Goal: Understand process/instructions: Learn about a topic

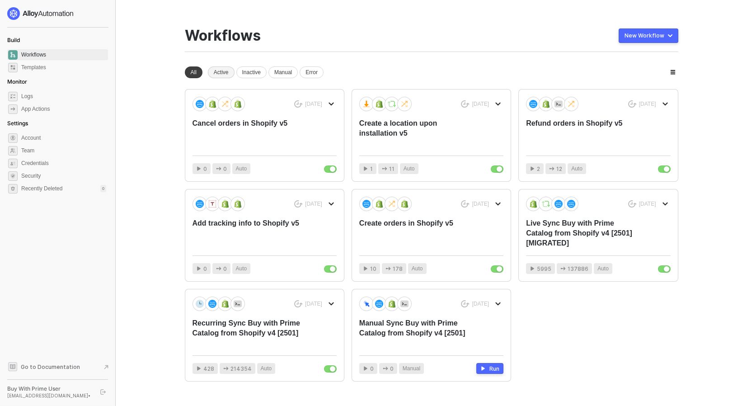
click at [218, 72] on div "Active" at bounding box center [221, 72] width 27 height 12
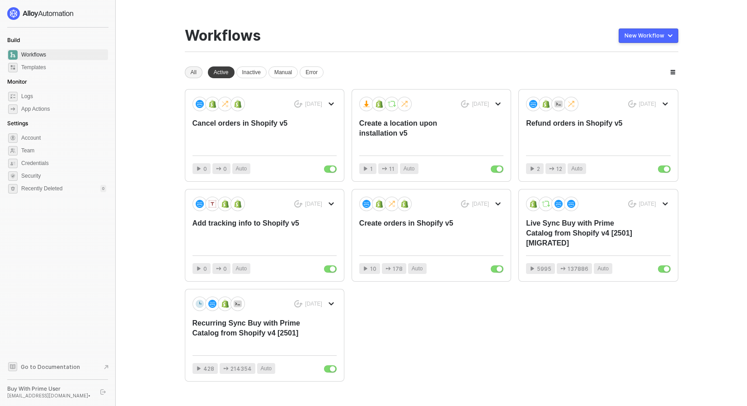
click at [193, 70] on div "All" at bounding box center [194, 72] width 18 height 12
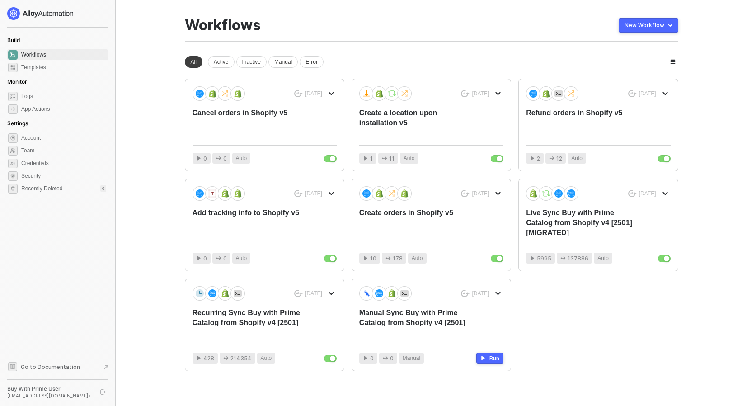
scroll to position [24, 0]
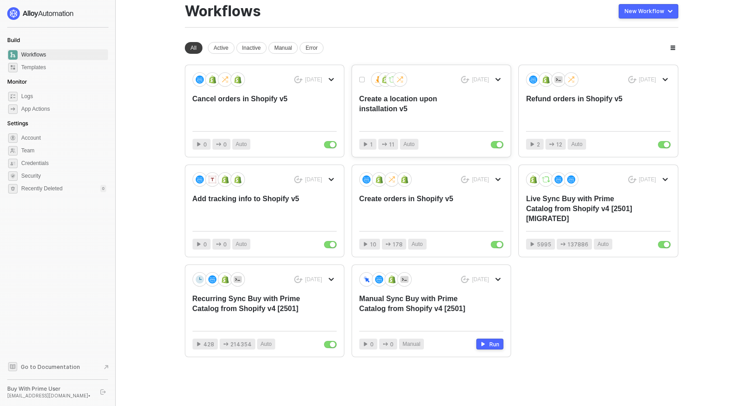
click at [402, 105] on div "Create a location upon installation v5" at bounding box center [416, 109] width 115 height 30
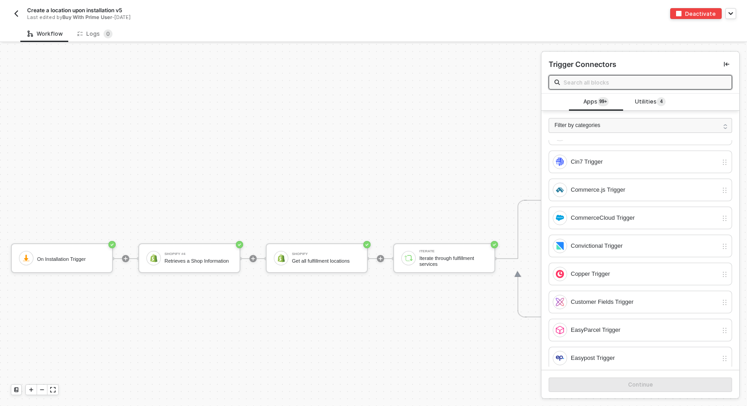
scroll to position [430, 0]
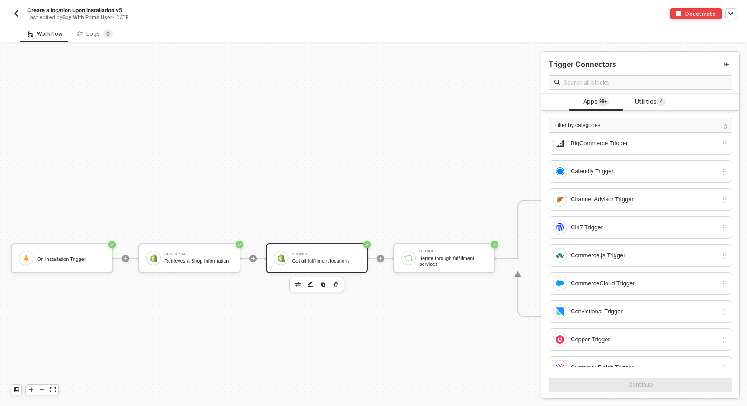
click at [336, 256] on div "Shopify Get all fulfillment locations" at bounding box center [326, 257] width 68 height 17
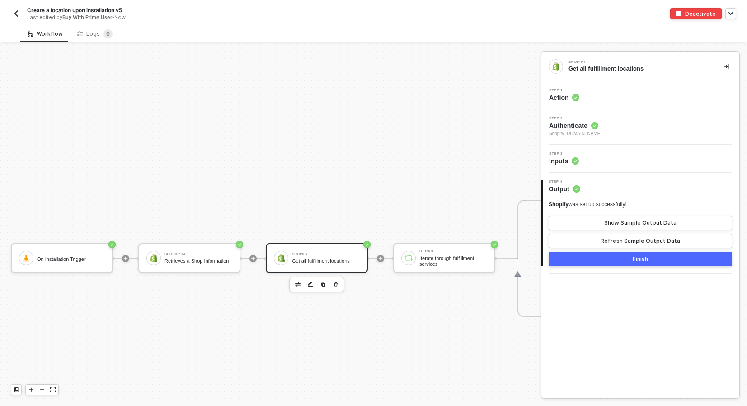
click at [18, 14] on img "button" at bounding box center [16, 13] width 7 height 7
